Goal: Information Seeking & Learning: Learn about a topic

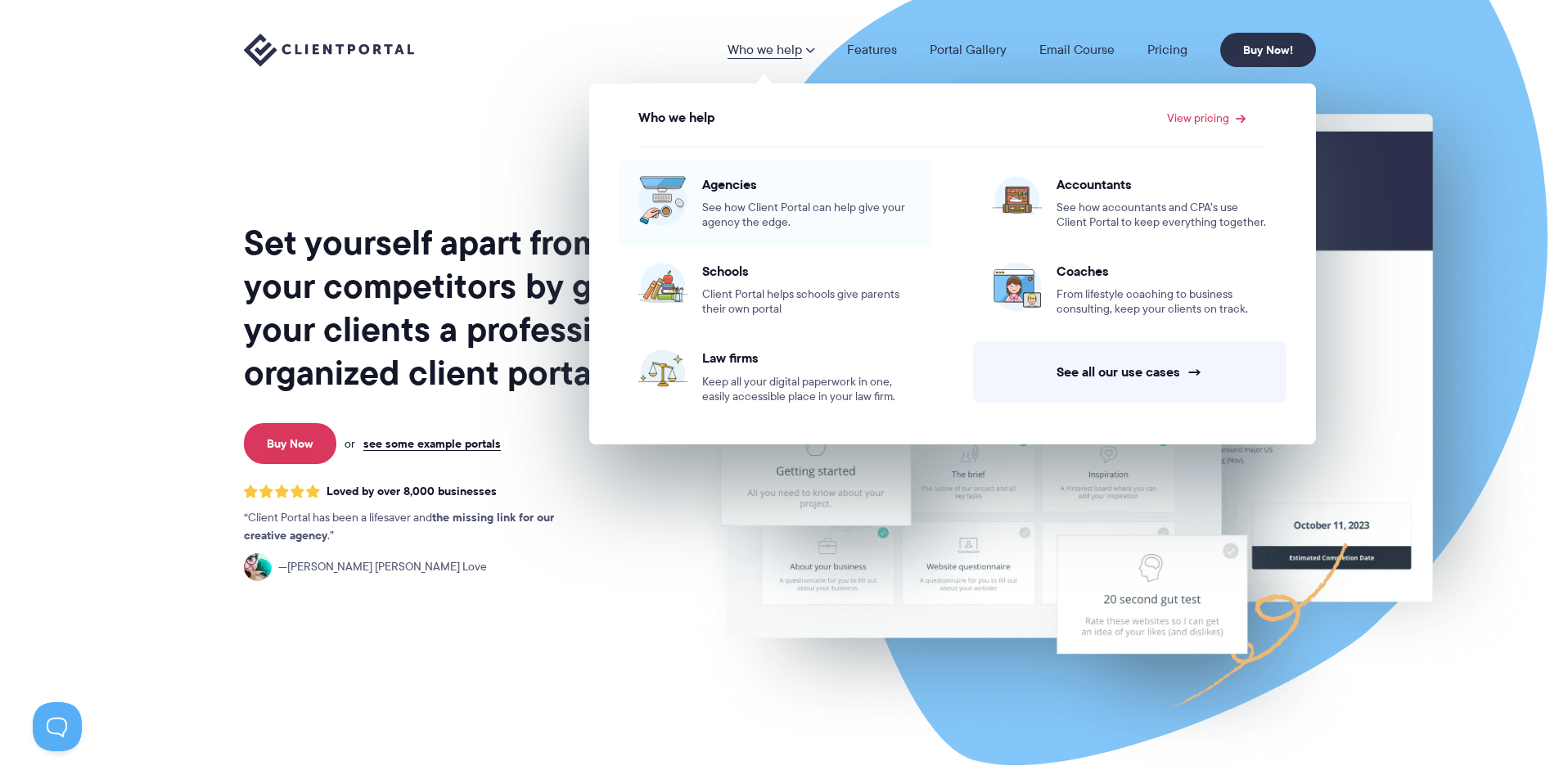
click at [770, 208] on span "See how Client Portal can help give your agency the edge." at bounding box center [807, 215] width 210 height 29
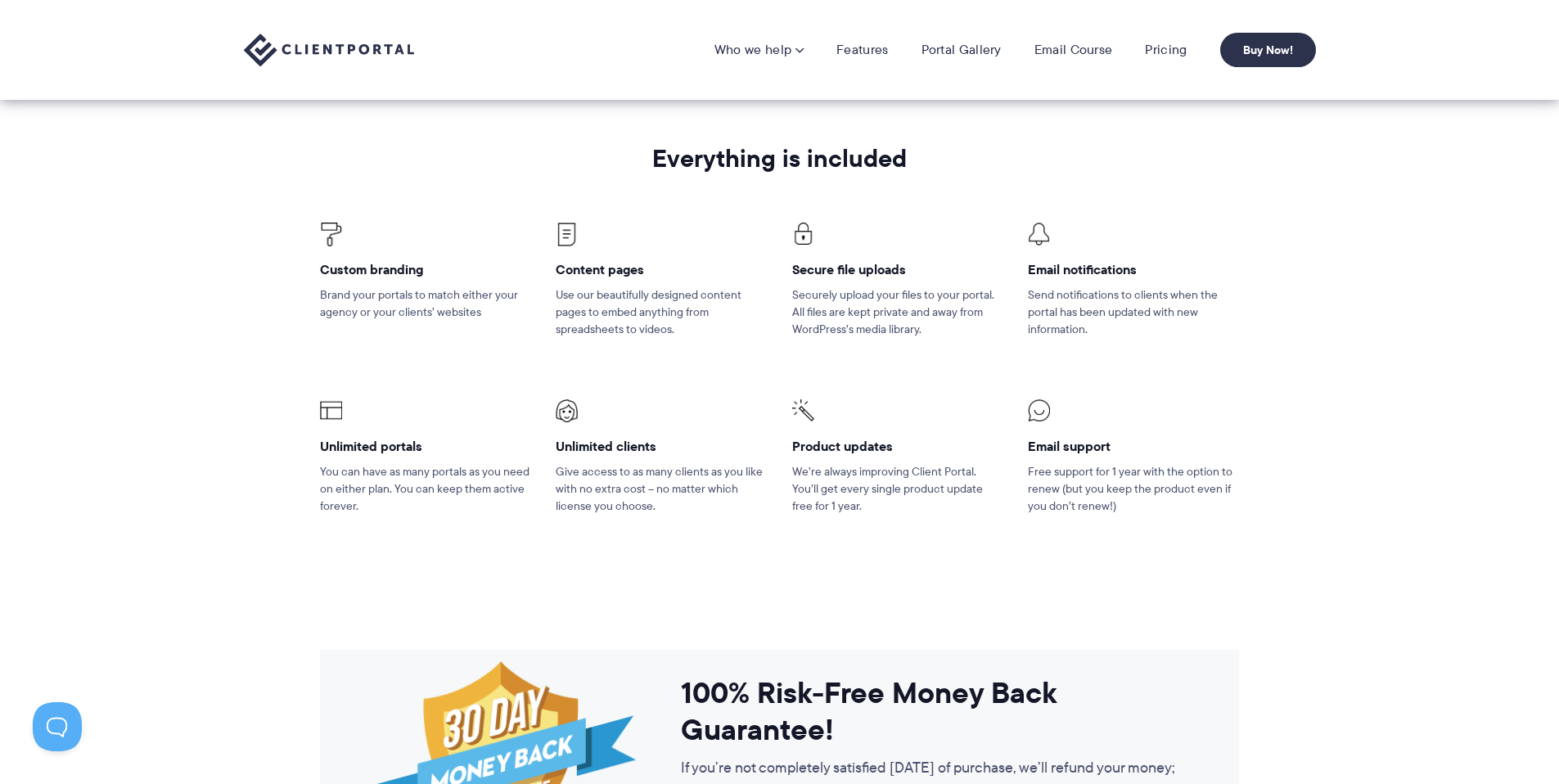
scroll to position [1307, 0]
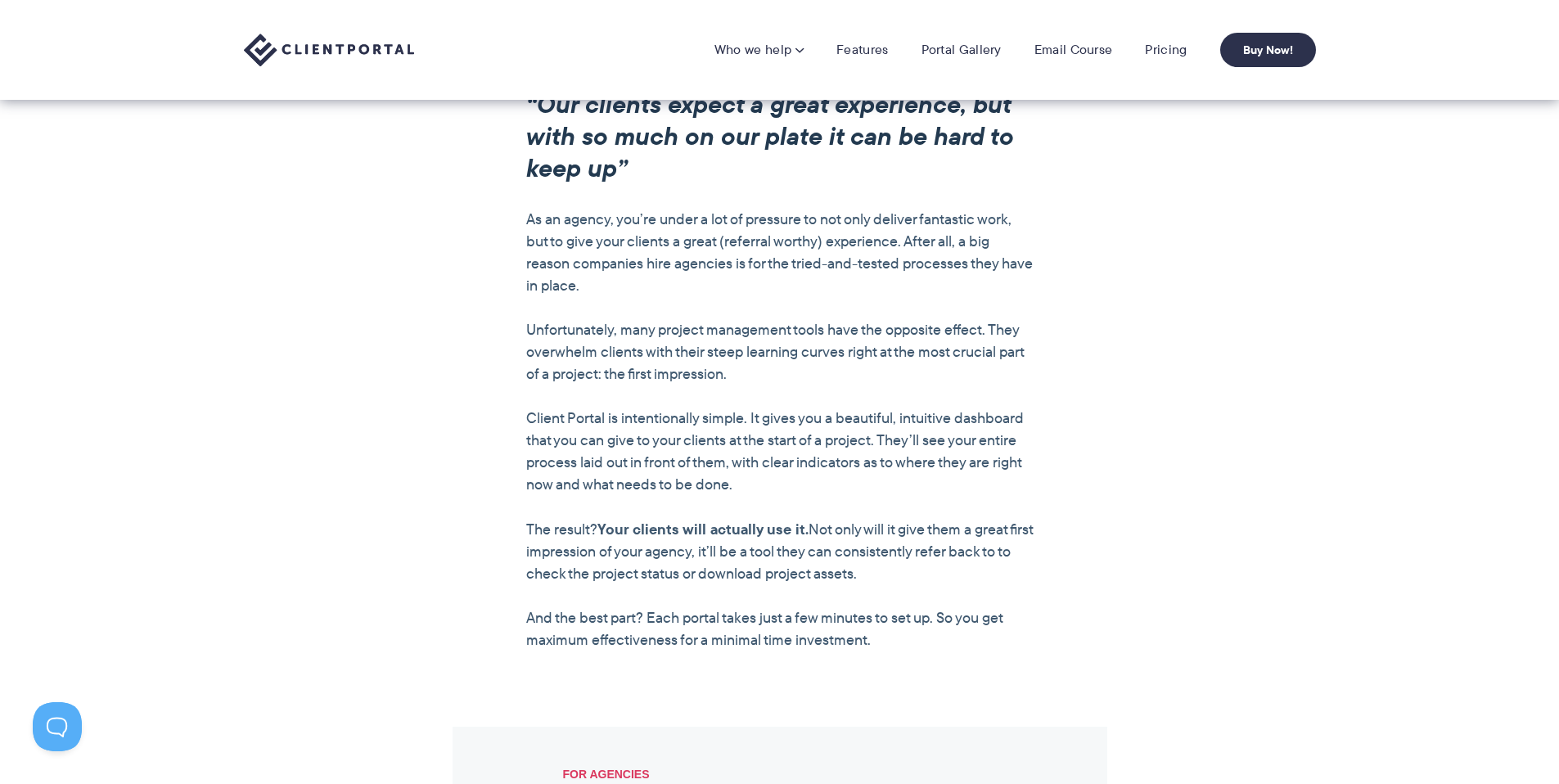
click at [868, 39] on nav "Who we help Who we help View pricing Agencies See how Client Portal can help gi…" at bounding box center [1015, 50] width 602 height 34
click at [877, 56] on link "Features" at bounding box center [862, 49] width 51 height 16
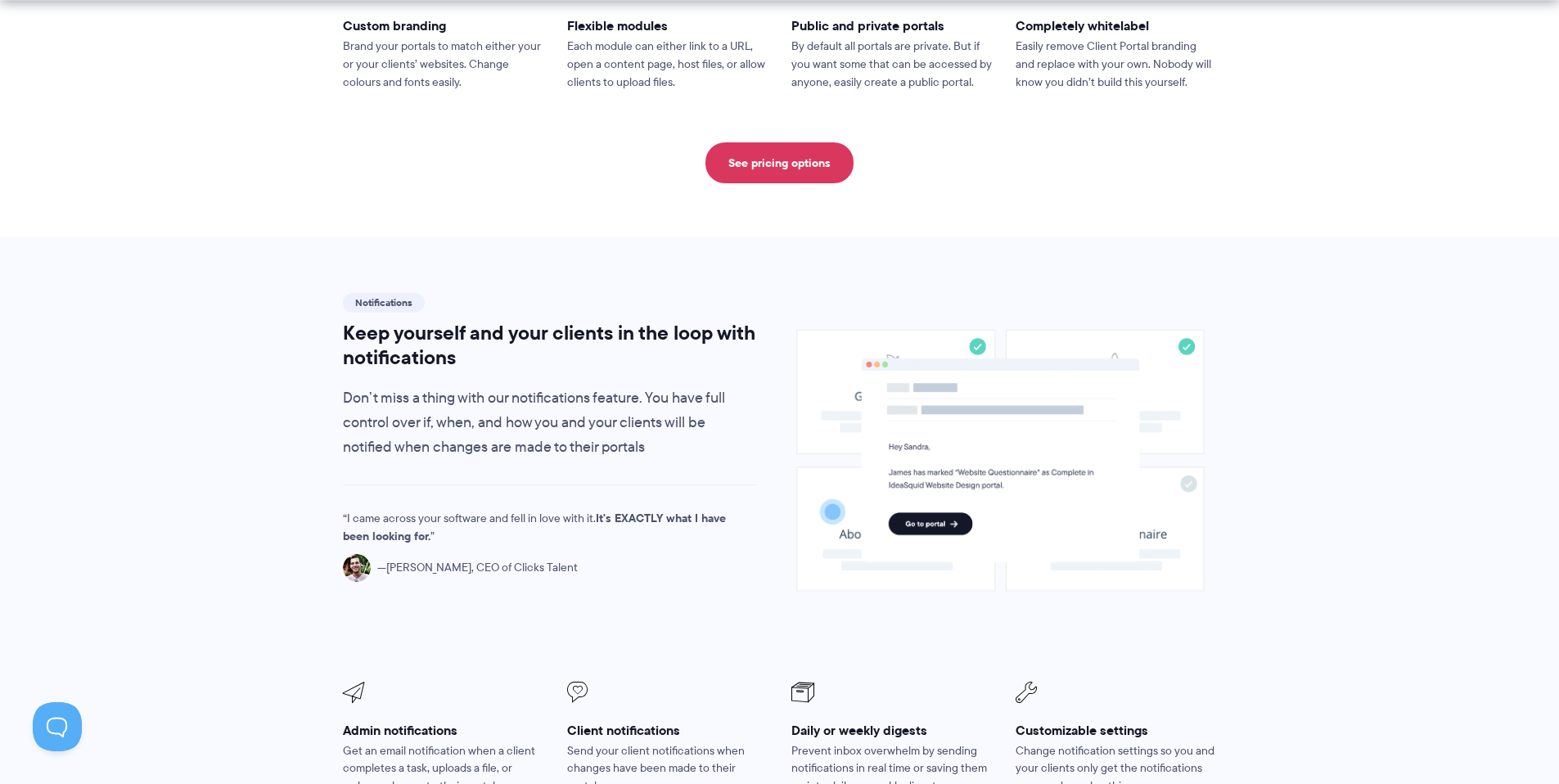
scroll to position [967, 0]
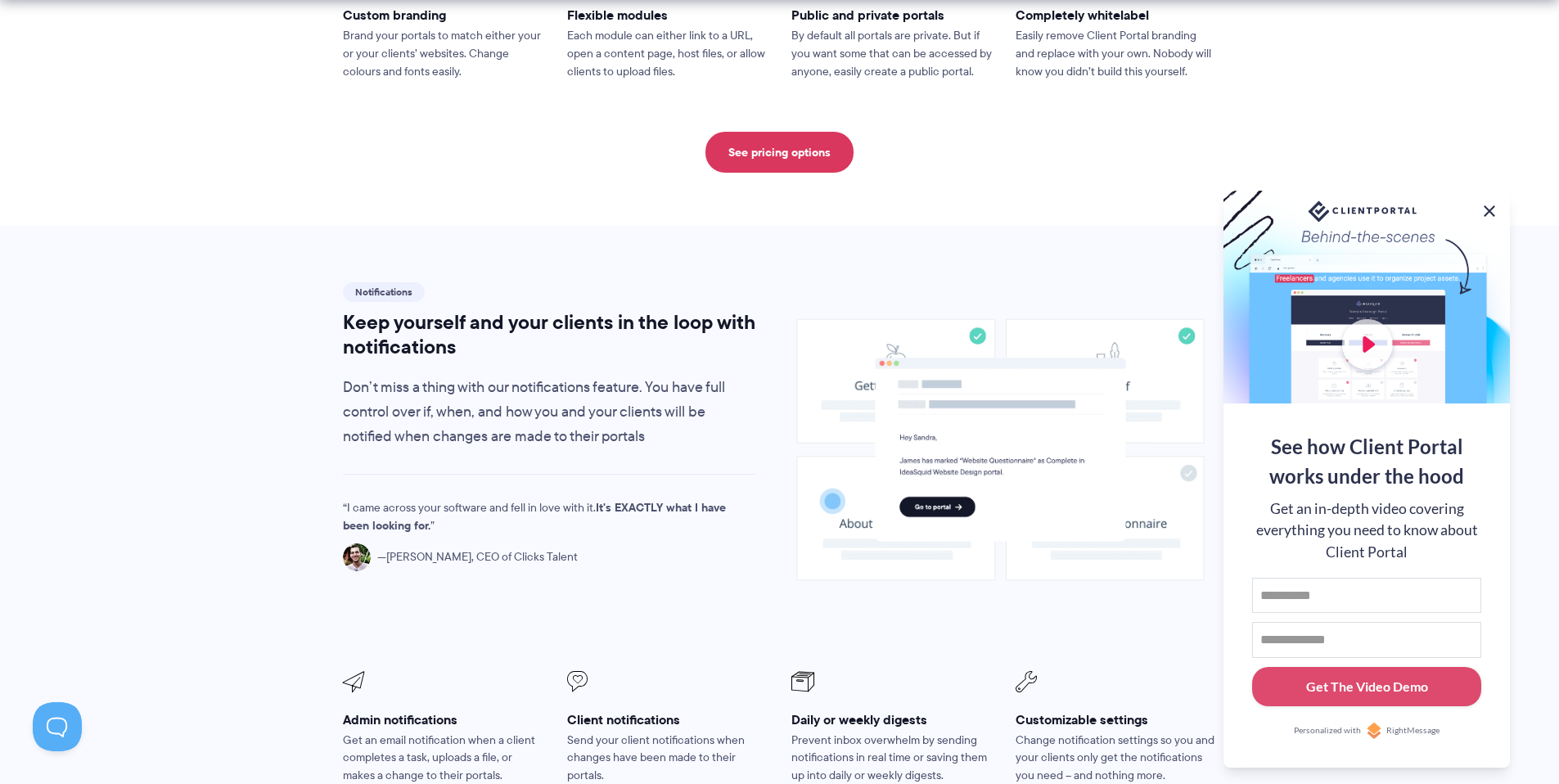
click at [1487, 212] on button at bounding box center [1489, 211] width 20 height 20
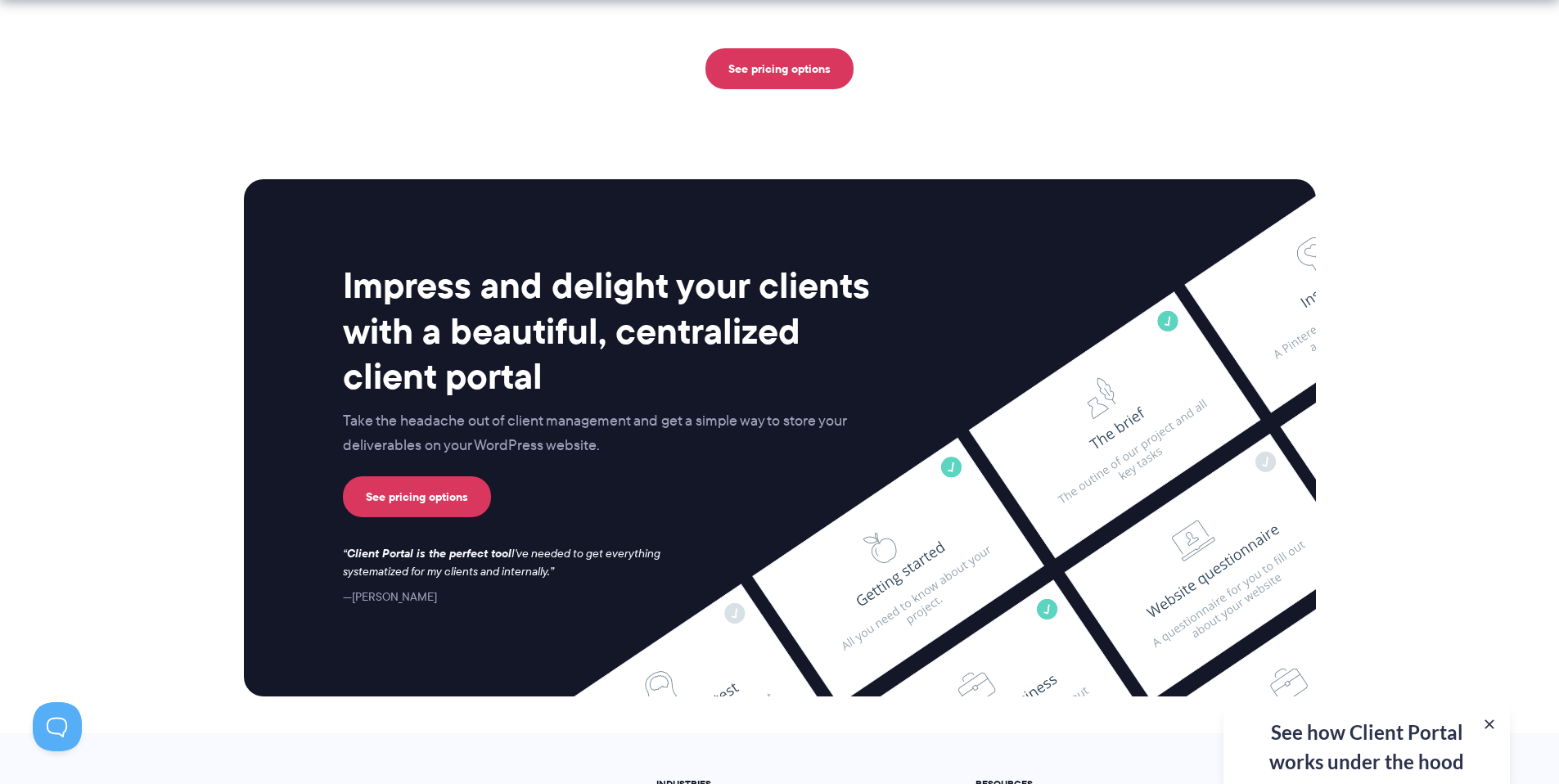
scroll to position [4007, 0]
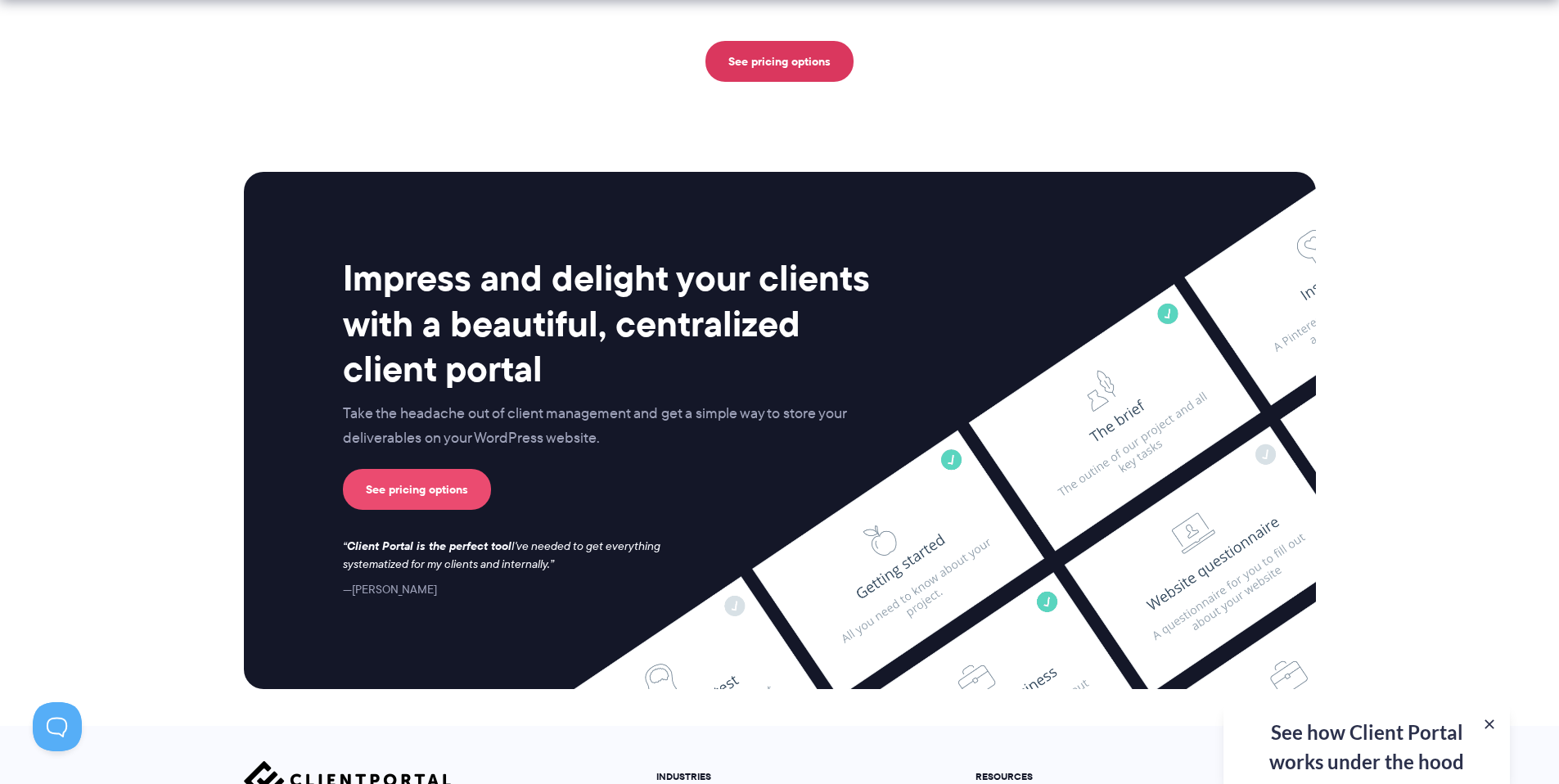
click at [475, 469] on link "See pricing options" at bounding box center [416, 489] width 149 height 41
click at [416, 469] on link "See pricing options" at bounding box center [416, 489] width 149 height 41
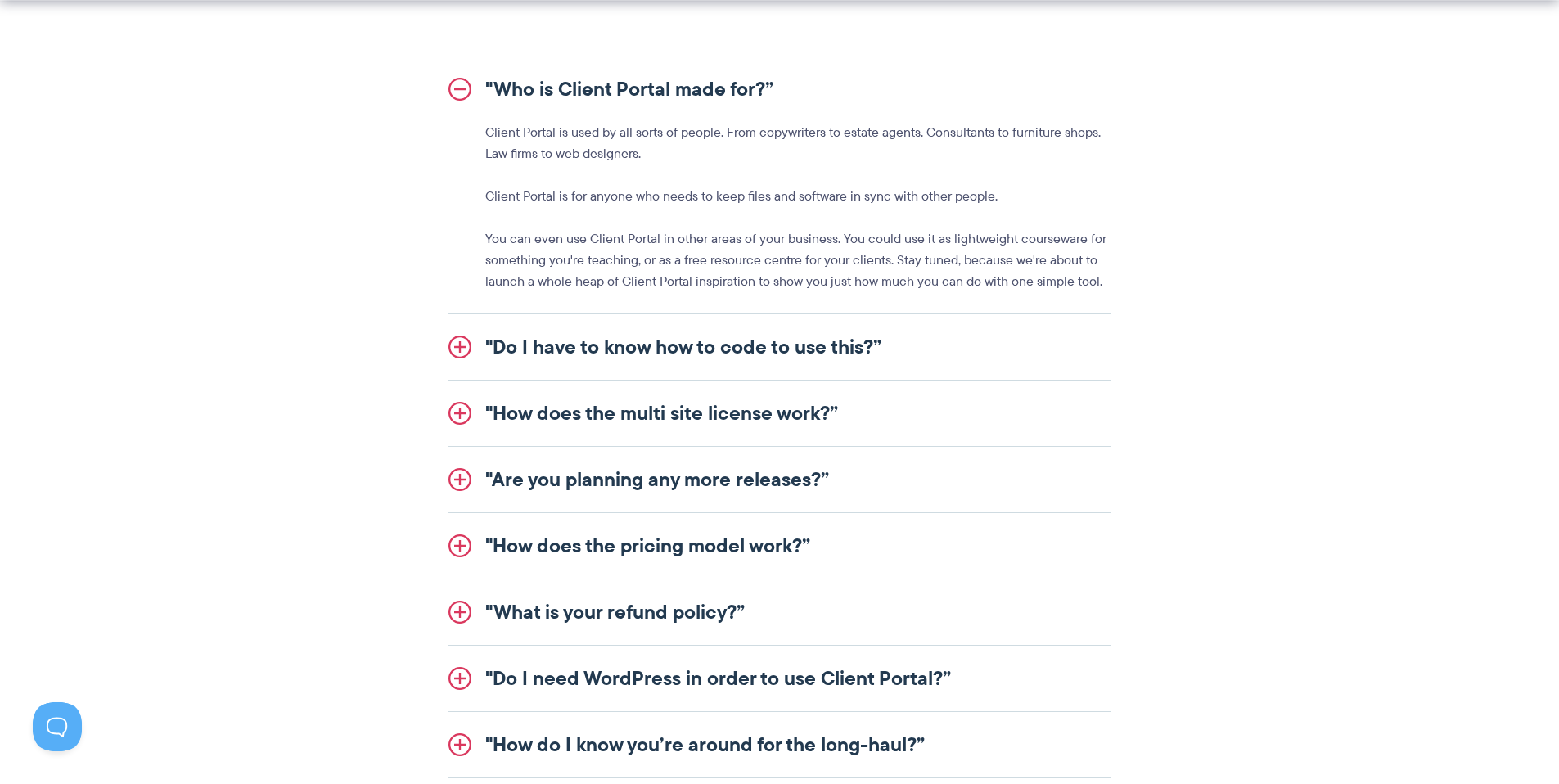
scroll to position [1929, 0]
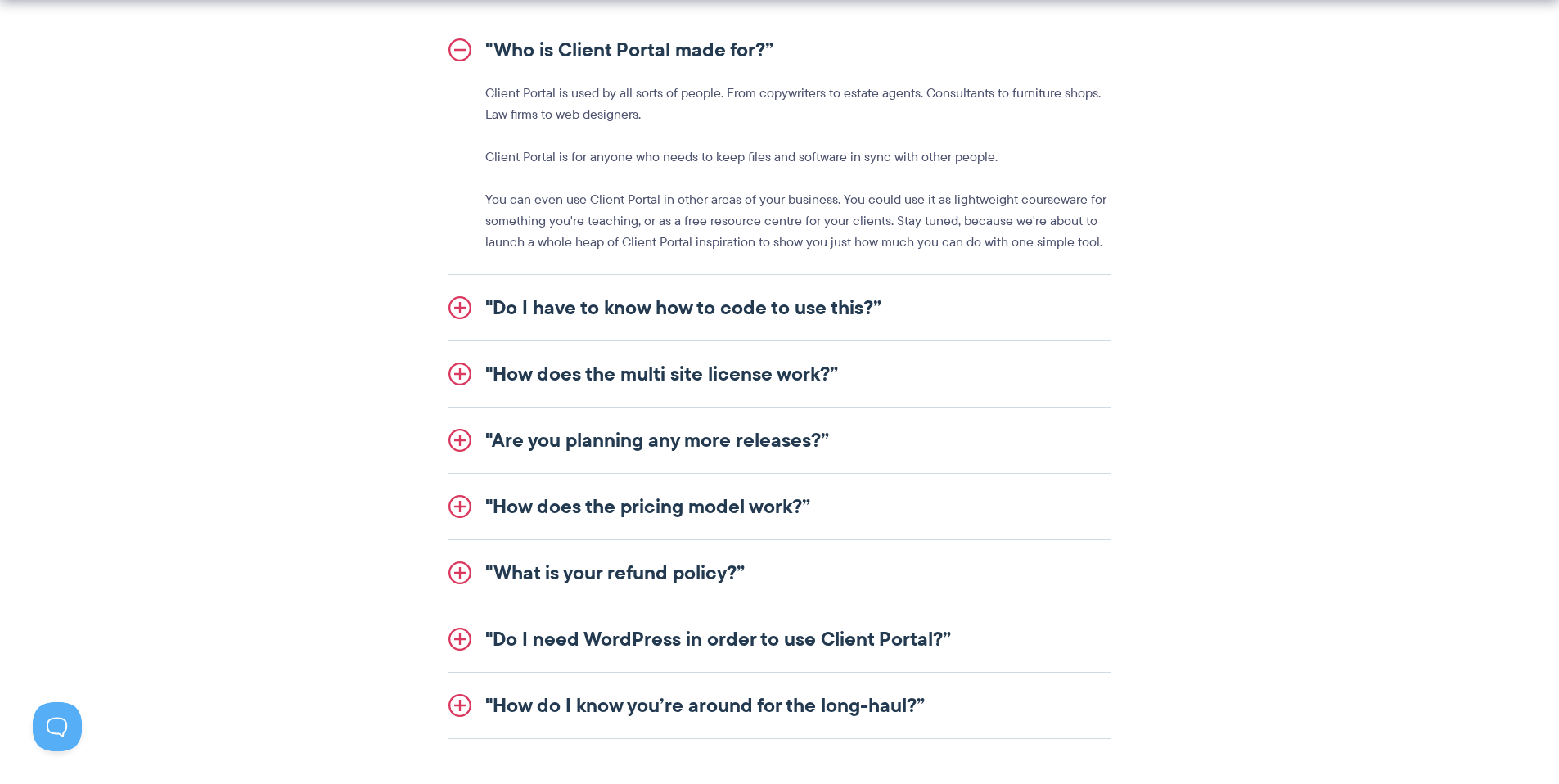
click at [723, 296] on link ""Do I have to know how to code to use this?”" at bounding box center [780, 307] width 663 height 65
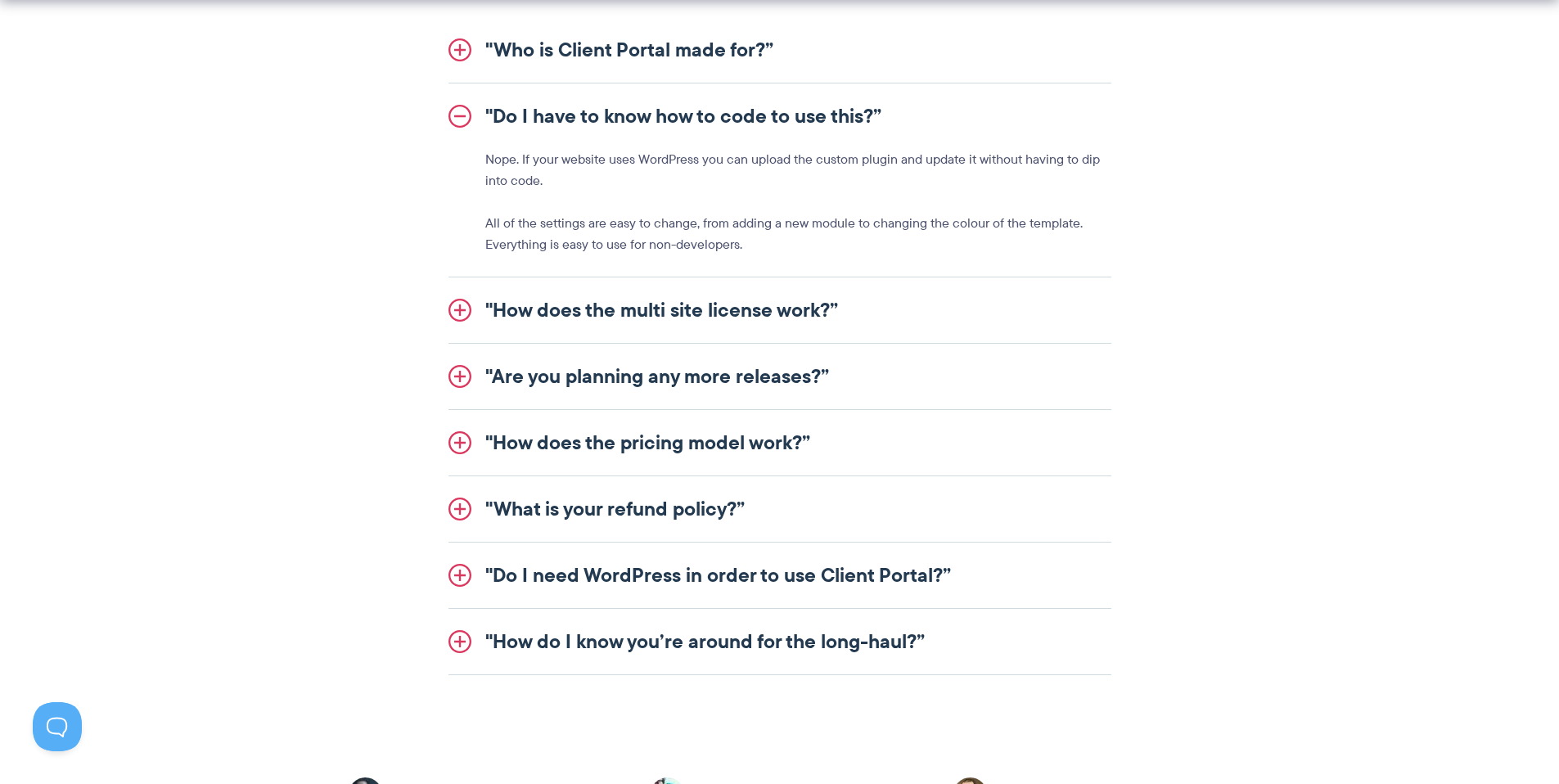
click at [657, 98] on link ""Do I have to know how to code to use this?”" at bounding box center [780, 115] width 663 height 65
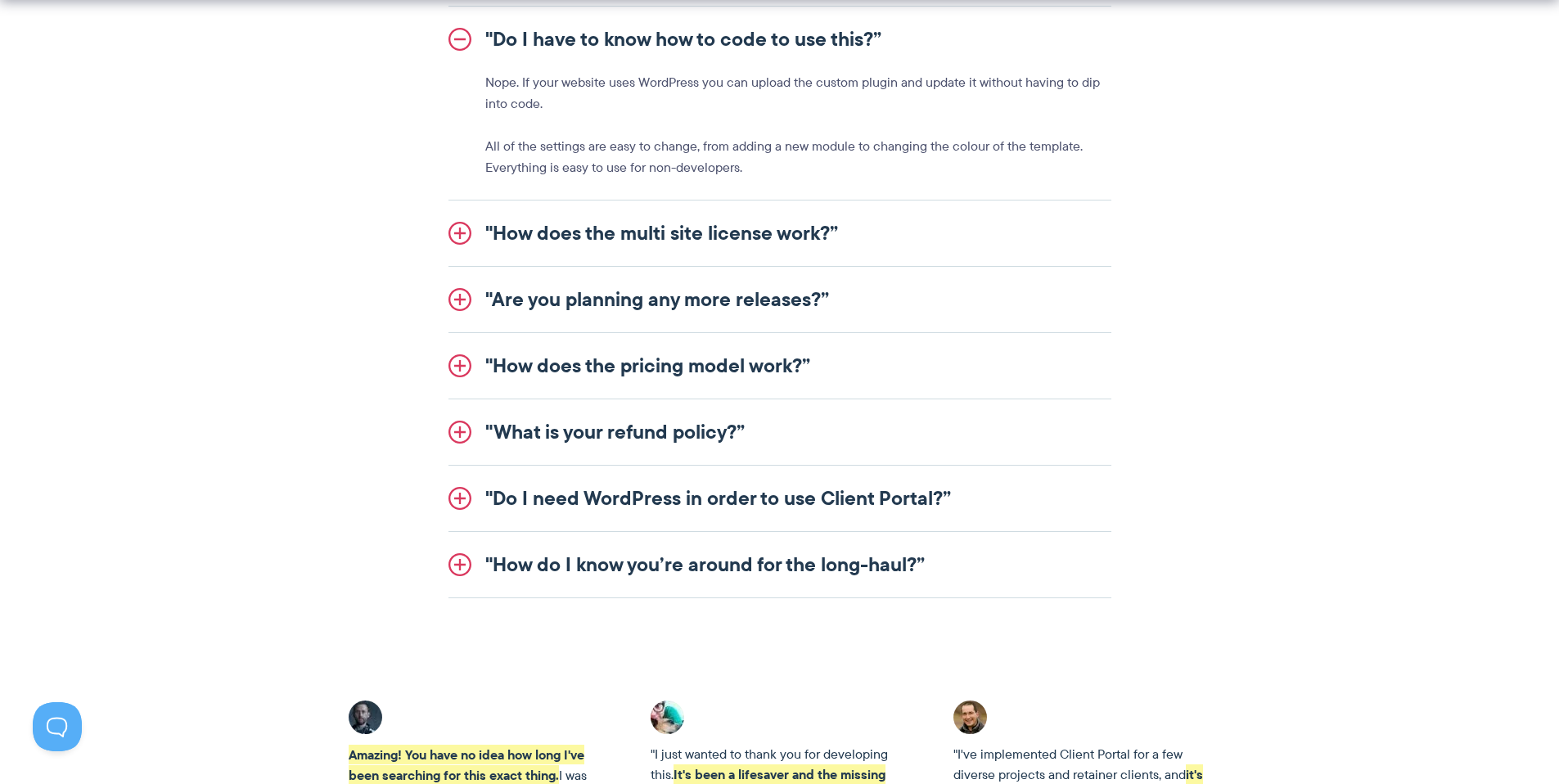
scroll to position [2038, 0]
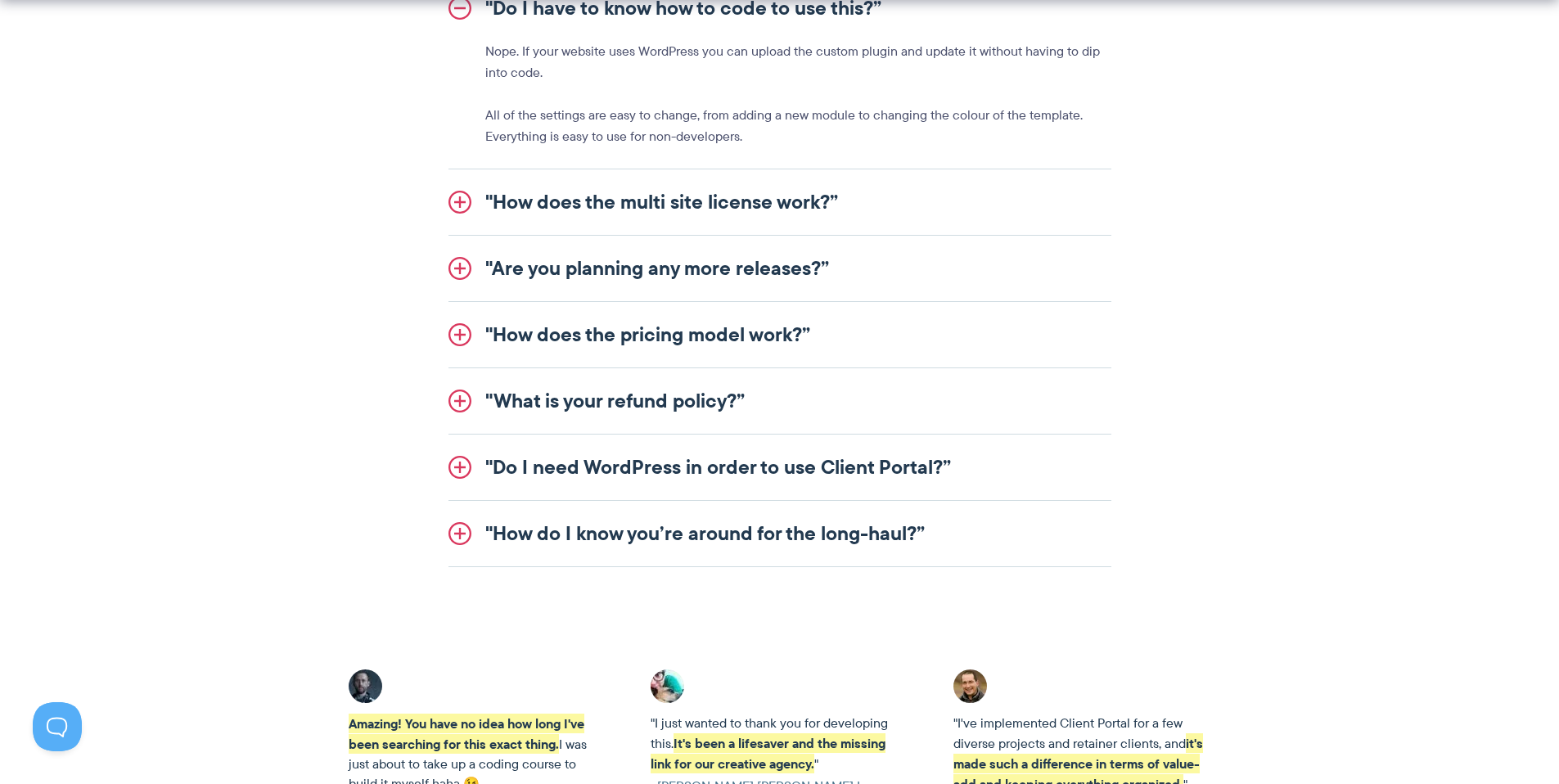
click at [742, 448] on link ""Do I need WordPress in order to use Client Portal?”" at bounding box center [780, 466] width 663 height 65
